Goal: Information Seeking & Learning: Compare options

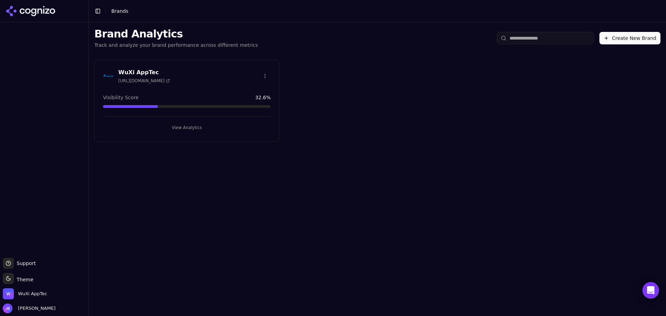
click at [189, 130] on button "View Analytics" at bounding box center [187, 127] width 168 height 11
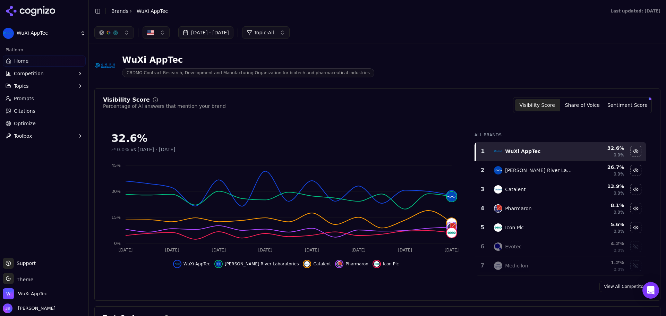
click at [176, 150] on span "vs [DATE] - [DATE]" at bounding box center [153, 149] width 45 height 7
click at [641, 107] on button "Sentiment Score" at bounding box center [627, 105] width 45 height 12
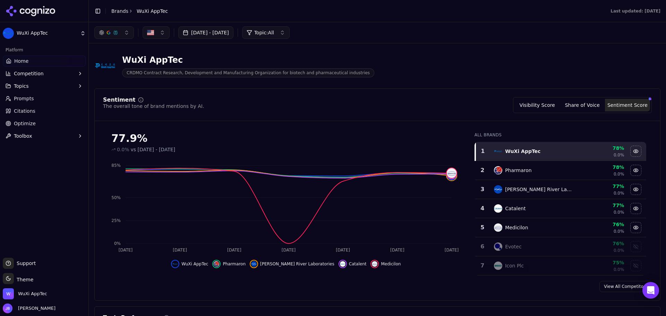
click at [578, 105] on button "Share of Voice" at bounding box center [582, 105] width 45 height 12
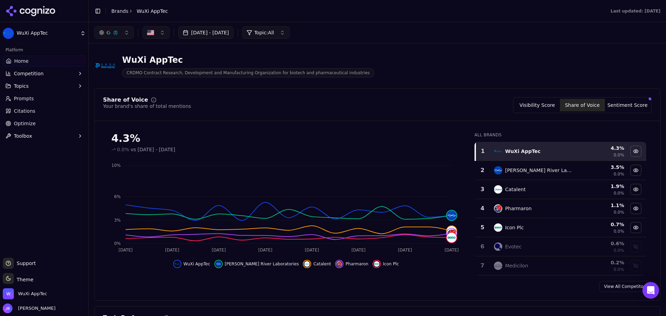
click at [549, 102] on button "Visibility Score" at bounding box center [537, 105] width 45 height 12
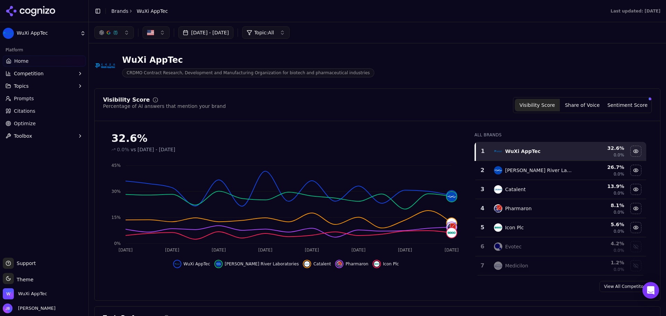
click at [234, 34] on button "[DATE] - [DATE]" at bounding box center [205, 32] width 55 height 12
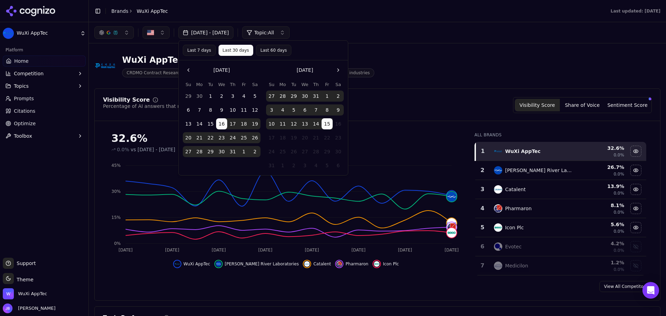
click at [190, 71] on button "Go to the Previous Month" at bounding box center [188, 70] width 11 height 11
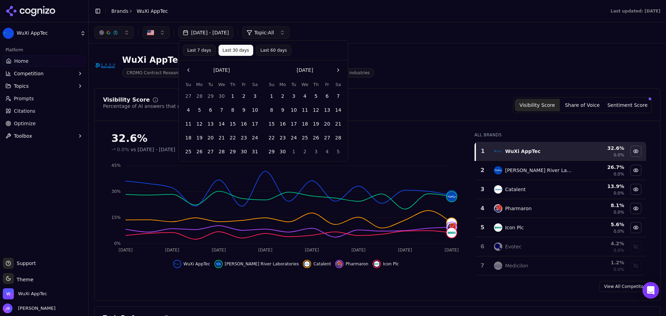
click at [190, 71] on button "Go to the Previous Month" at bounding box center [188, 70] width 11 height 11
click at [223, 95] on button "1" at bounding box center [221, 96] width 11 height 11
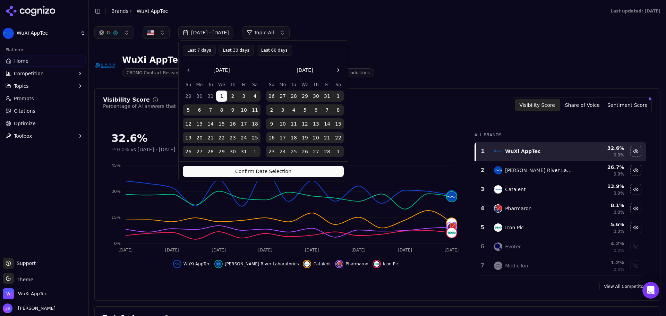
click at [336, 72] on button "Go to the Next Month" at bounding box center [338, 70] width 11 height 11
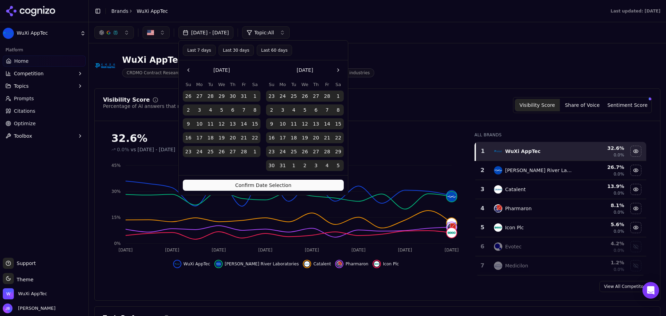
click at [336, 72] on button "Go to the Next Month" at bounding box center [338, 70] width 11 height 11
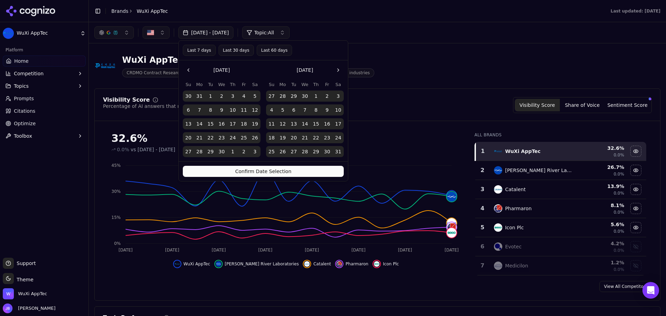
click at [336, 72] on button "Go to the Next Month" at bounding box center [338, 70] width 11 height 11
click at [315, 151] on button "31" at bounding box center [316, 151] width 11 height 11
click at [301, 175] on button "Confirm Date Selection" at bounding box center [263, 171] width 161 height 11
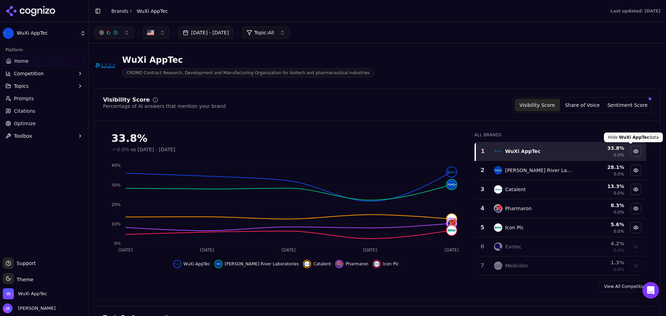
click at [631, 152] on div "Hide wuxi apptec data" at bounding box center [636, 151] width 10 height 10
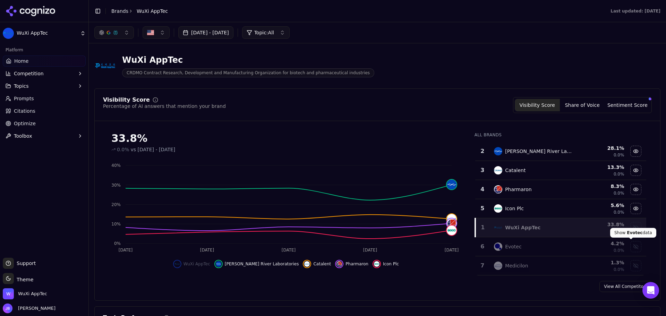
click at [634, 231] on span "Evotec" at bounding box center [635, 232] width 16 height 5
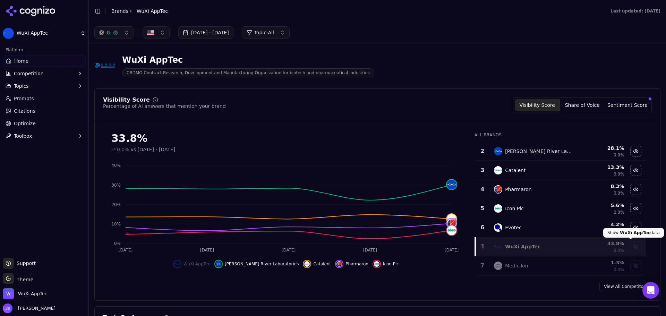
click at [632, 228] on div "Hide evotec data" at bounding box center [636, 227] width 10 height 10
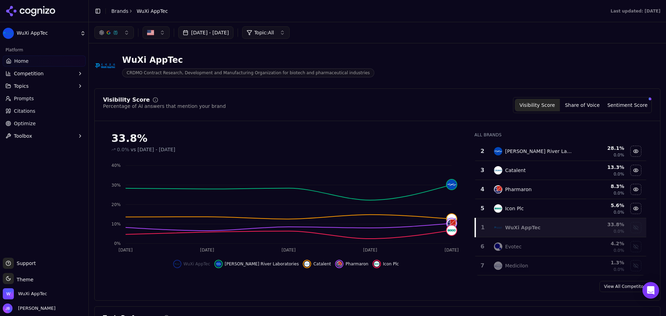
click at [632, 228] on div "Show wuxi apptec data" at bounding box center [636, 227] width 10 height 10
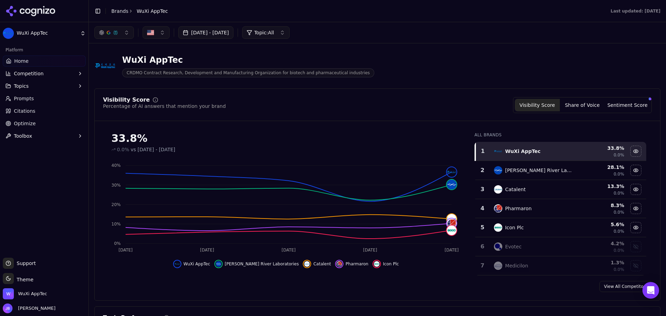
click at [594, 107] on button "Share of Voice" at bounding box center [582, 105] width 45 height 12
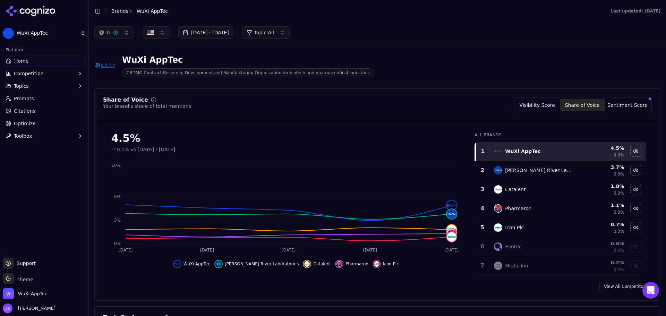
click at [552, 104] on button "Visibility Score" at bounding box center [537, 105] width 45 height 12
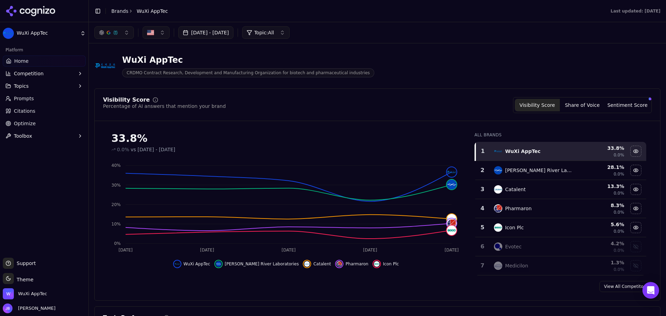
click at [618, 102] on button "Sentiment Score" at bounding box center [627, 105] width 45 height 12
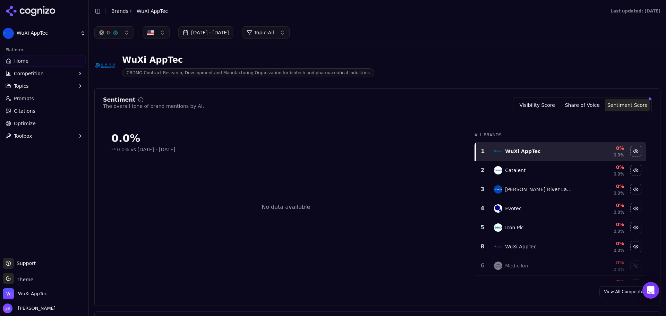
click at [589, 98] on div "Visibility Score Share of Voice Sentiment Score" at bounding box center [582, 105] width 139 height 16
click at [589, 105] on button "Share of Voice" at bounding box center [582, 105] width 45 height 12
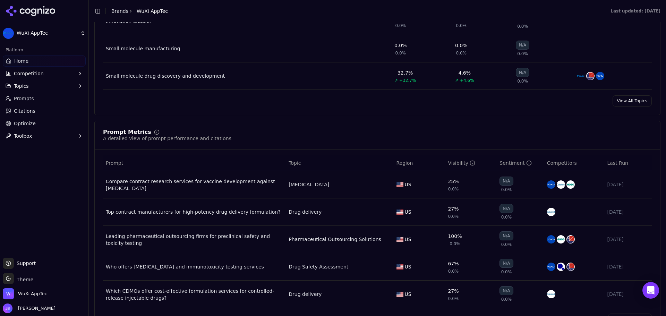
scroll to position [416, 0]
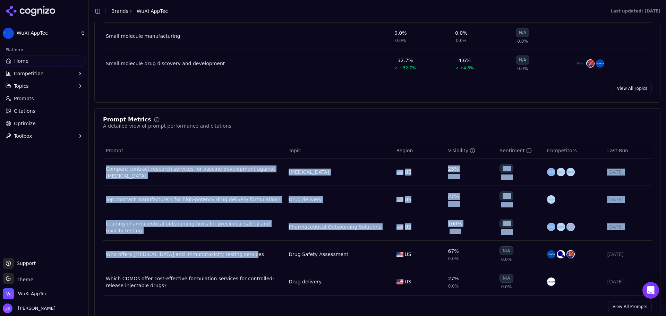
drag, startPoint x: 103, startPoint y: 168, endPoint x: 262, endPoint y: 257, distance: 182.1
click at [262, 257] on tbody "Compare contract research services for vaccine development against [MEDICAL_DAT…" at bounding box center [377, 227] width 549 height 137
